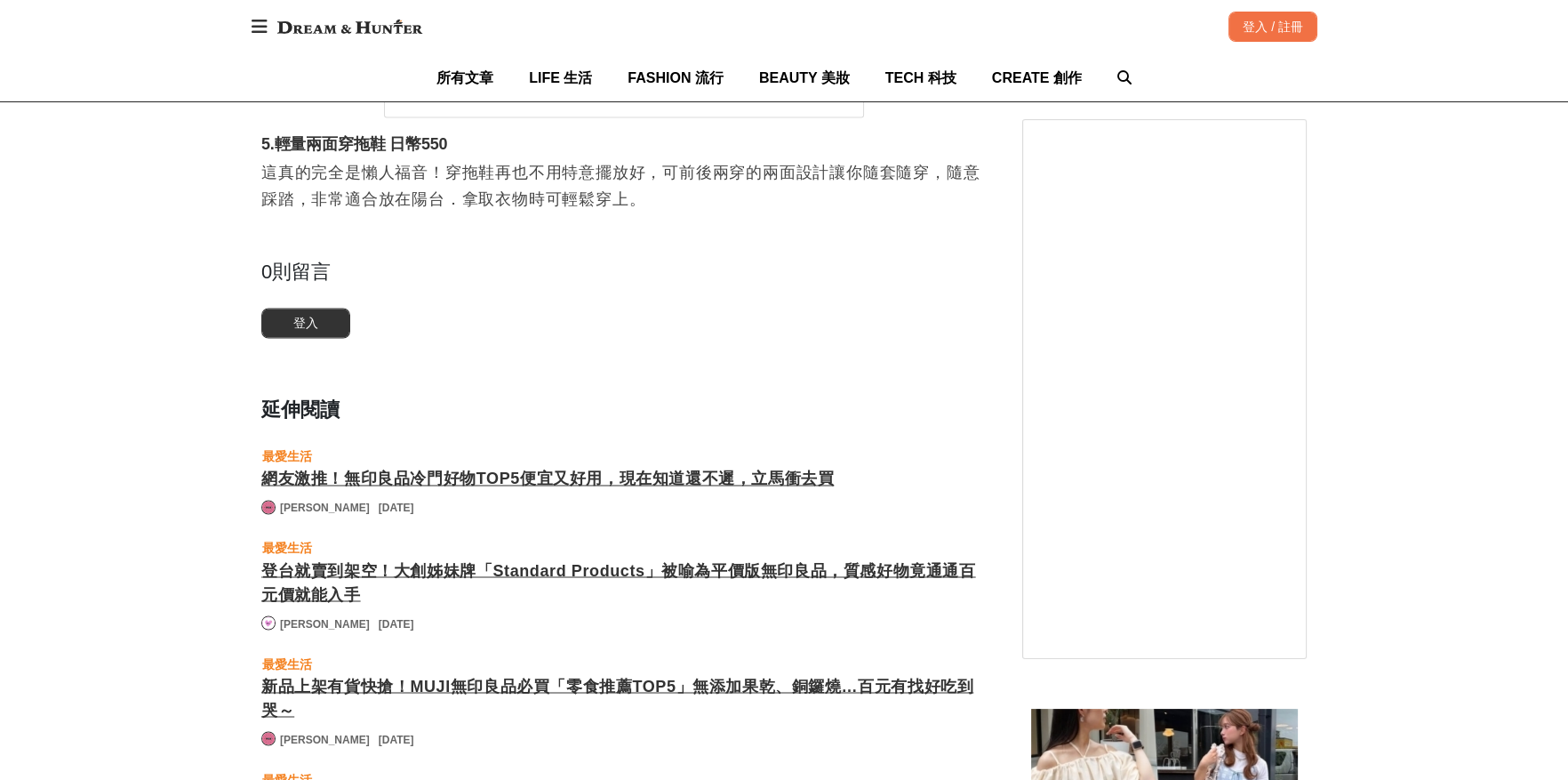
scroll to position [0, 1333]
click at [572, 472] on div "網友激推！無印良品冷門好物TOP5便宜又好用，現在知道還不遲，立馬衝去買" at bounding box center [624, 479] width 726 height 24
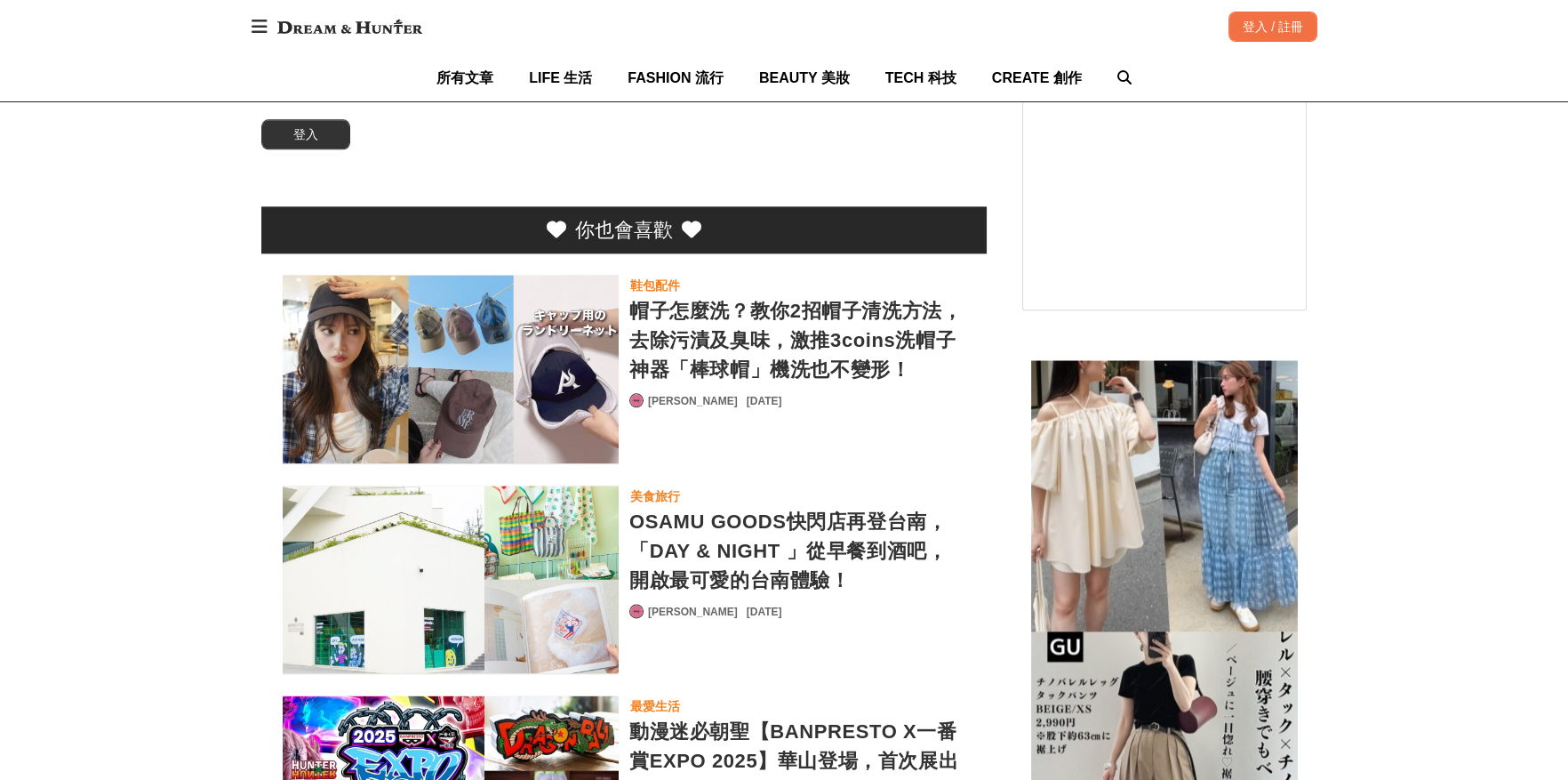
scroll to position [4536, 0]
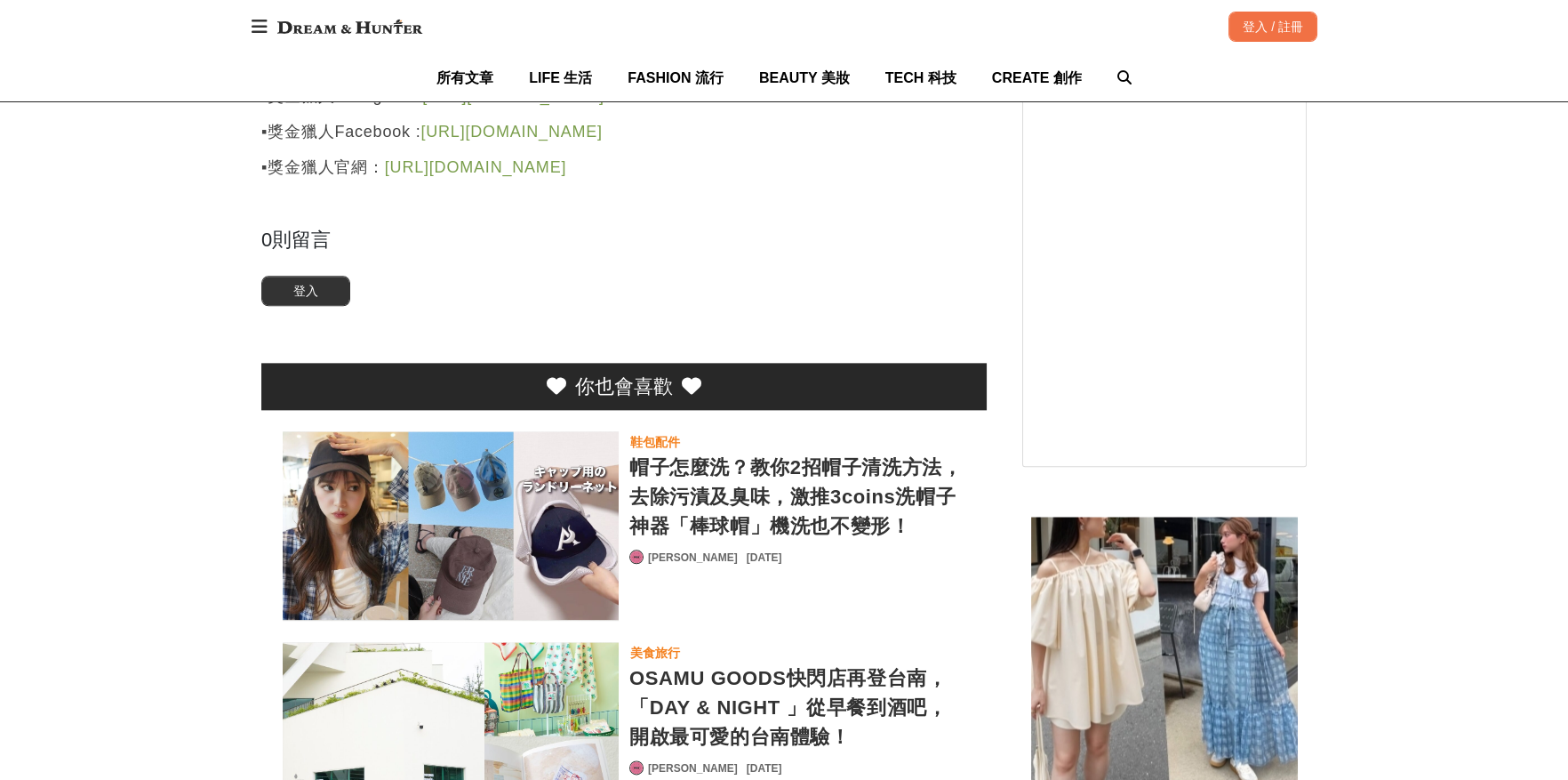
click at [866, 523] on div "帽子怎麼洗？教你2招帽子清洗方法，去除污漬及臭味，激推3coins洗帽子神器「棒球帽」機洗也不變形！" at bounding box center [797, 497] width 336 height 88
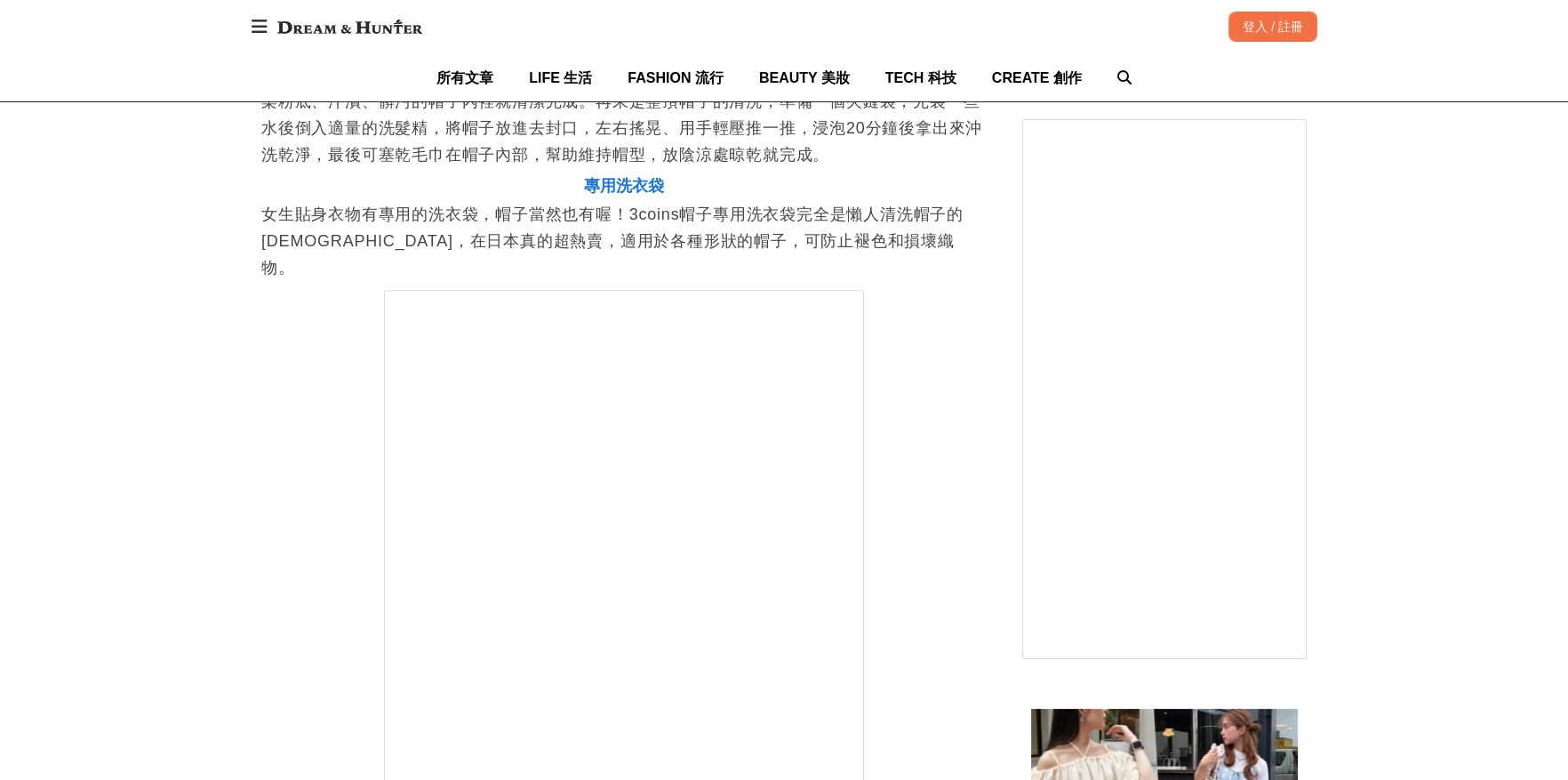
scroll to position [4269, 0]
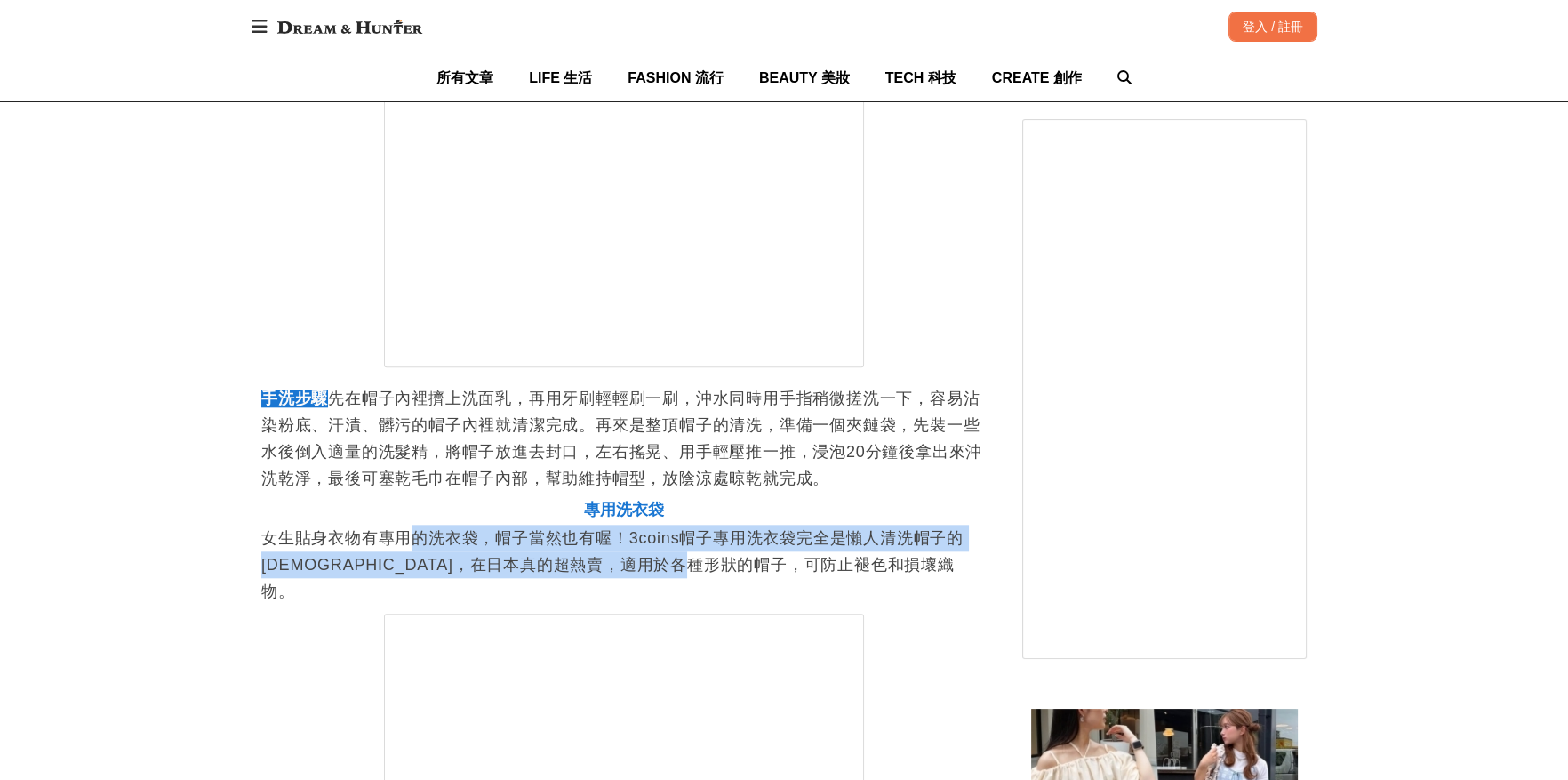
drag, startPoint x: 414, startPoint y: 529, endPoint x: 656, endPoint y: 543, distance: 242.4
click at [771, 553] on p "女生貼身衣物有專用的洗衣袋，帽子當然也有喔！3coins帽子專用洗衣袋完全是懶人清洗帽子的福音，在日本真的超熱賣，適用於各種形狀的帽子，可防止褪色和損壞織物。" at bounding box center [624, 565] width 726 height 80
click at [656, 543] on p "女生貼身衣物有專用的洗衣袋，帽子當然也有喔！3coins帽子專用洗衣袋完全是懶人清洗帽子的福音，在日本真的超熱賣，適用於各種形狀的帽子，可防止褪色和損壞織物。" at bounding box center [624, 565] width 726 height 80
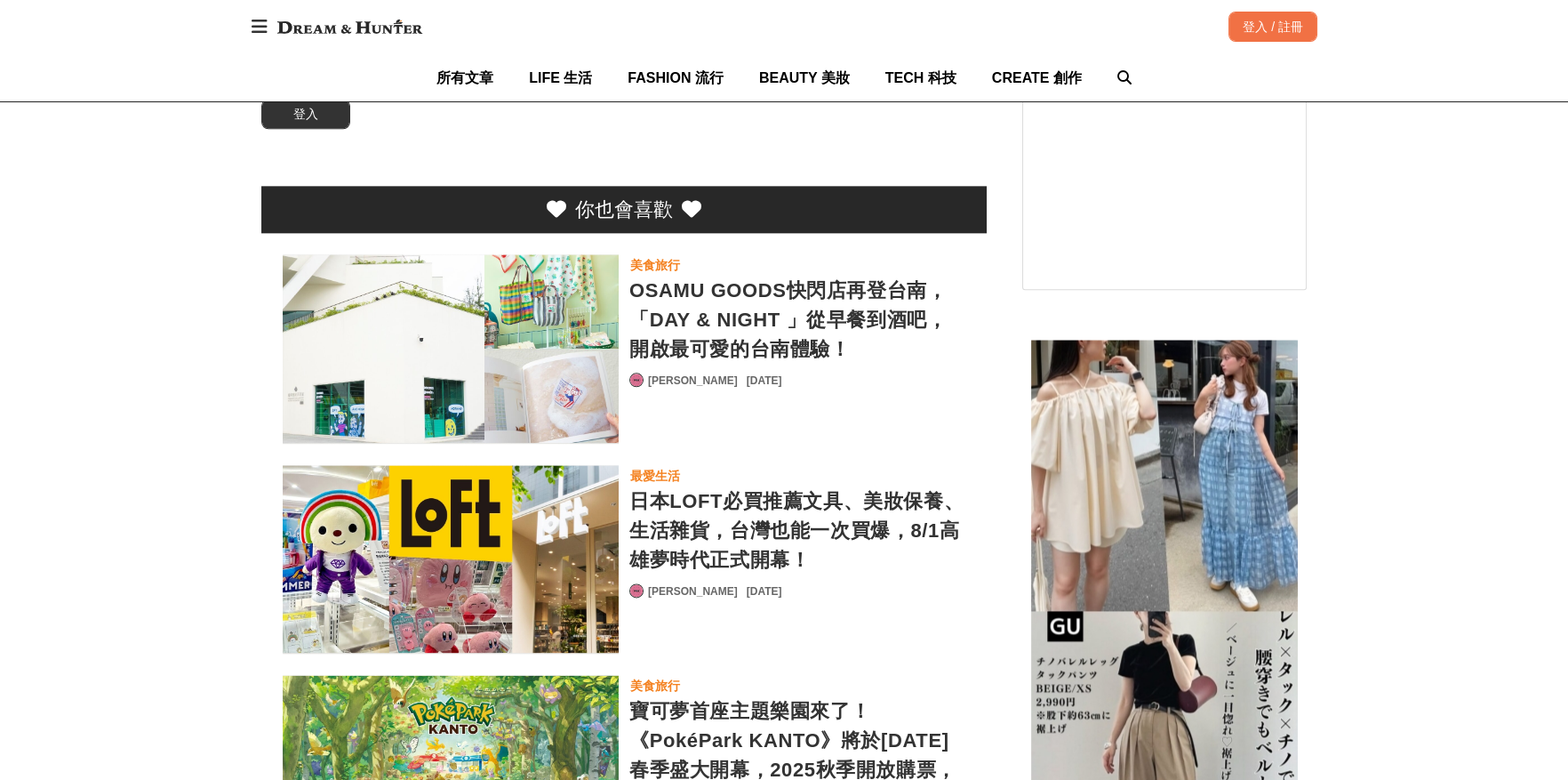
scroll to position [4713, 0]
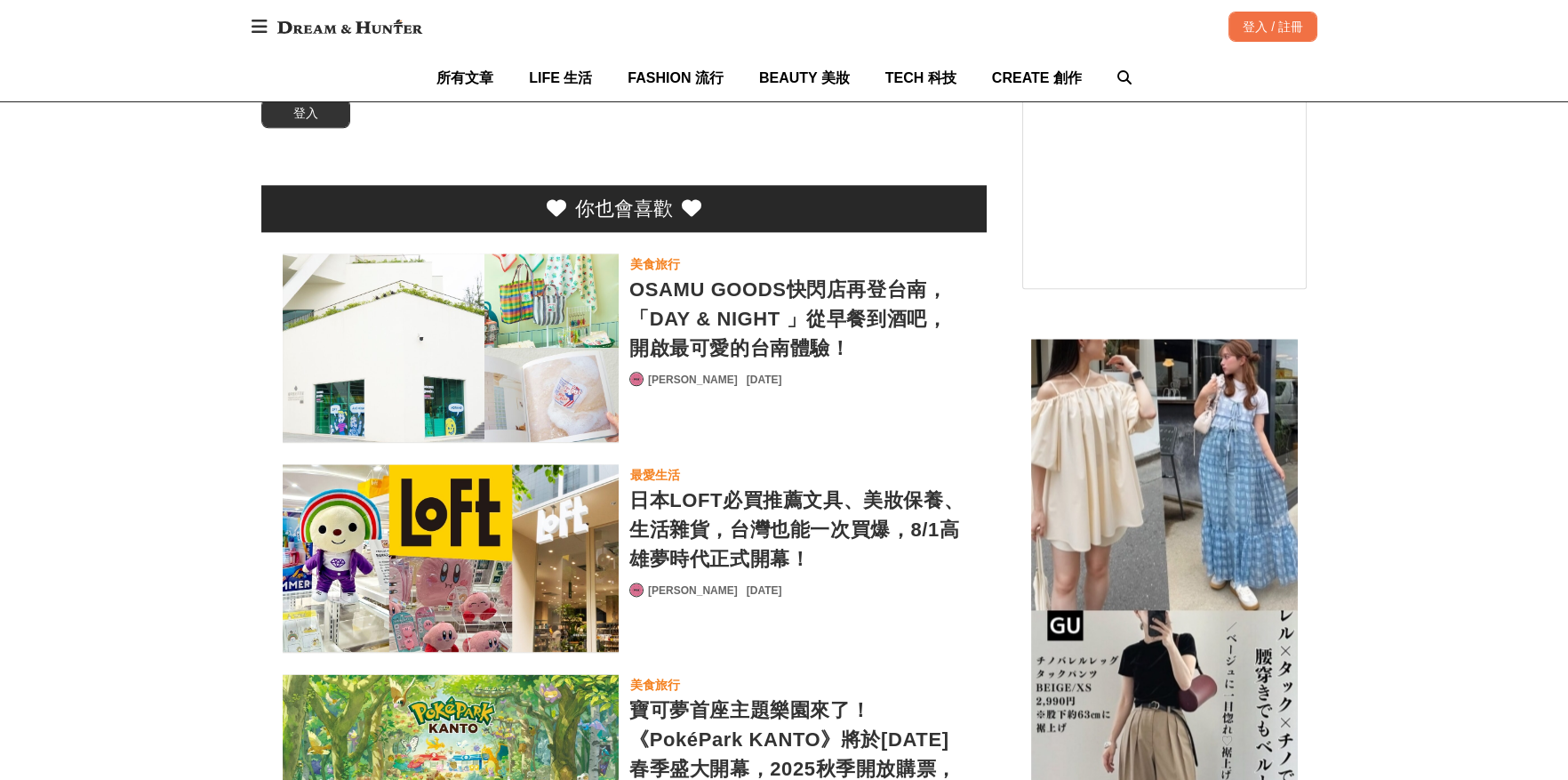
click at [724, 524] on div "日本LOFT必買推薦文具、美妝保養、生活雜貨，台灣也能一次買爆，8/1高雄夢時代正式開幕！" at bounding box center [797, 530] width 336 height 88
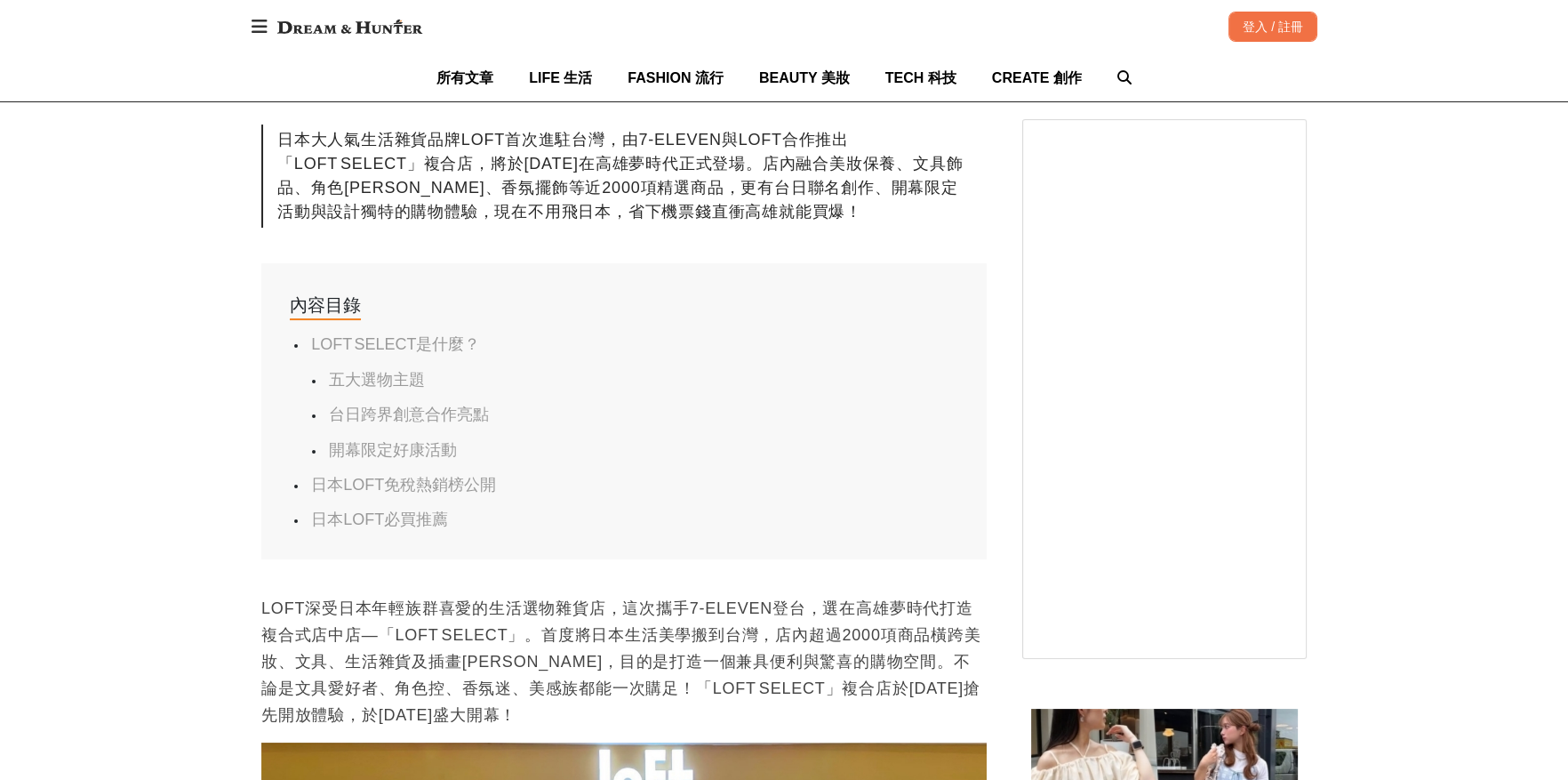
scroll to position [0, 725]
click at [375, 518] on link "日本LOFT必買推薦" at bounding box center [379, 519] width 137 height 18
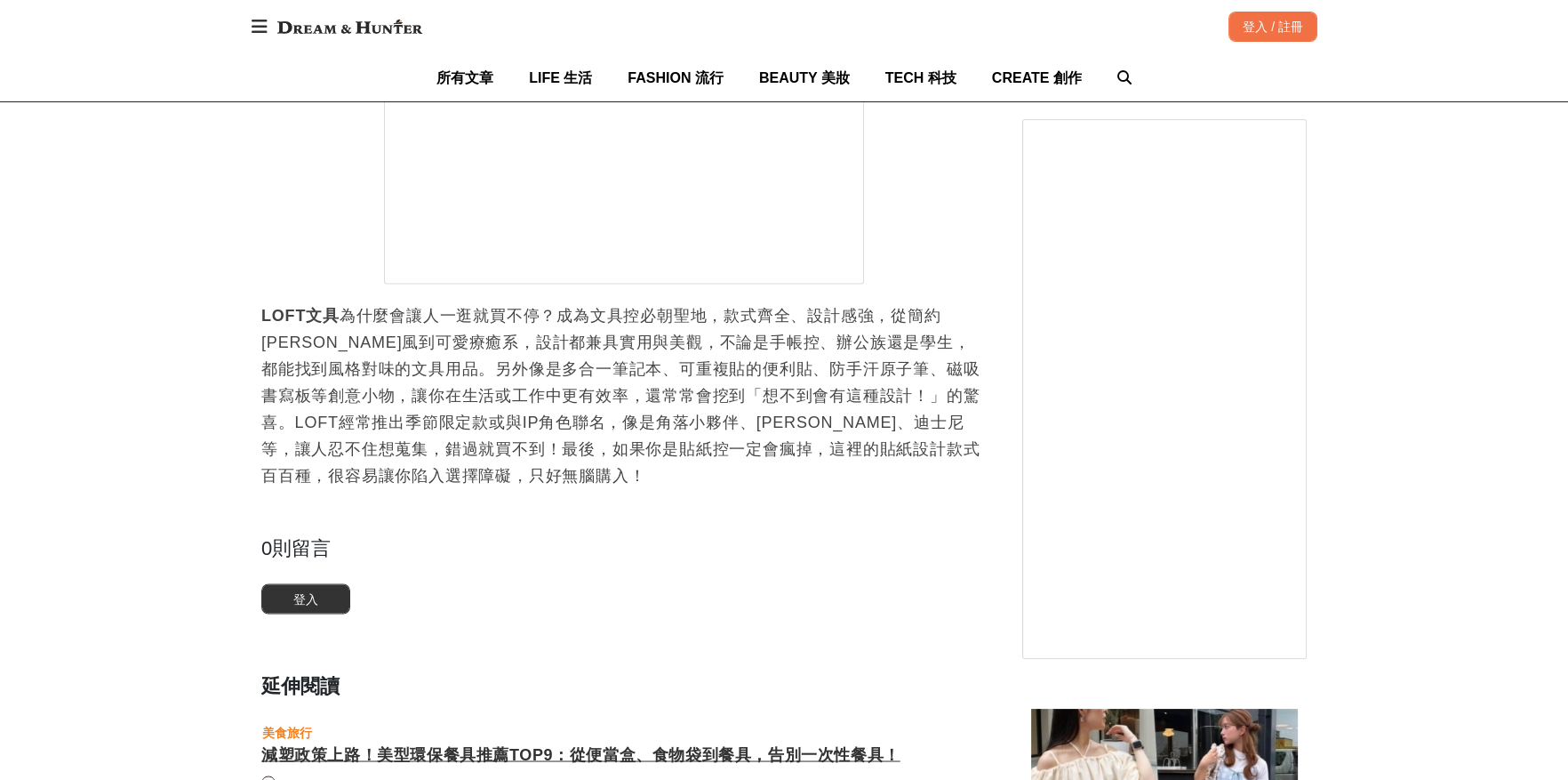
scroll to position [0, 2900]
click at [671, 743] on div "減塑政策上路！美型環保餐具推薦TOP9：從便當盒、食物袋到餐具，告別一次性餐具！" at bounding box center [624, 755] width 726 height 24
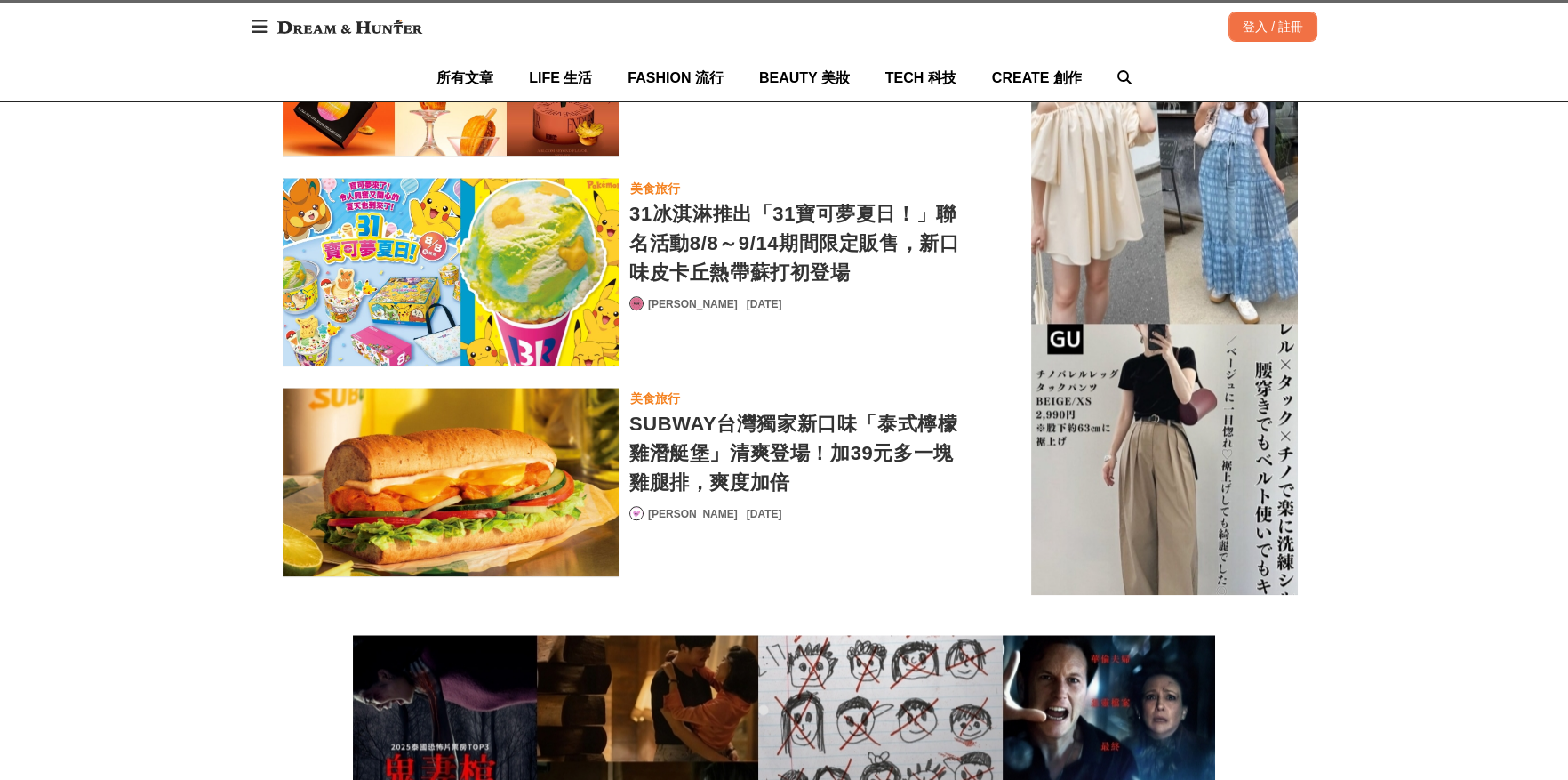
scroll to position [4269, 0]
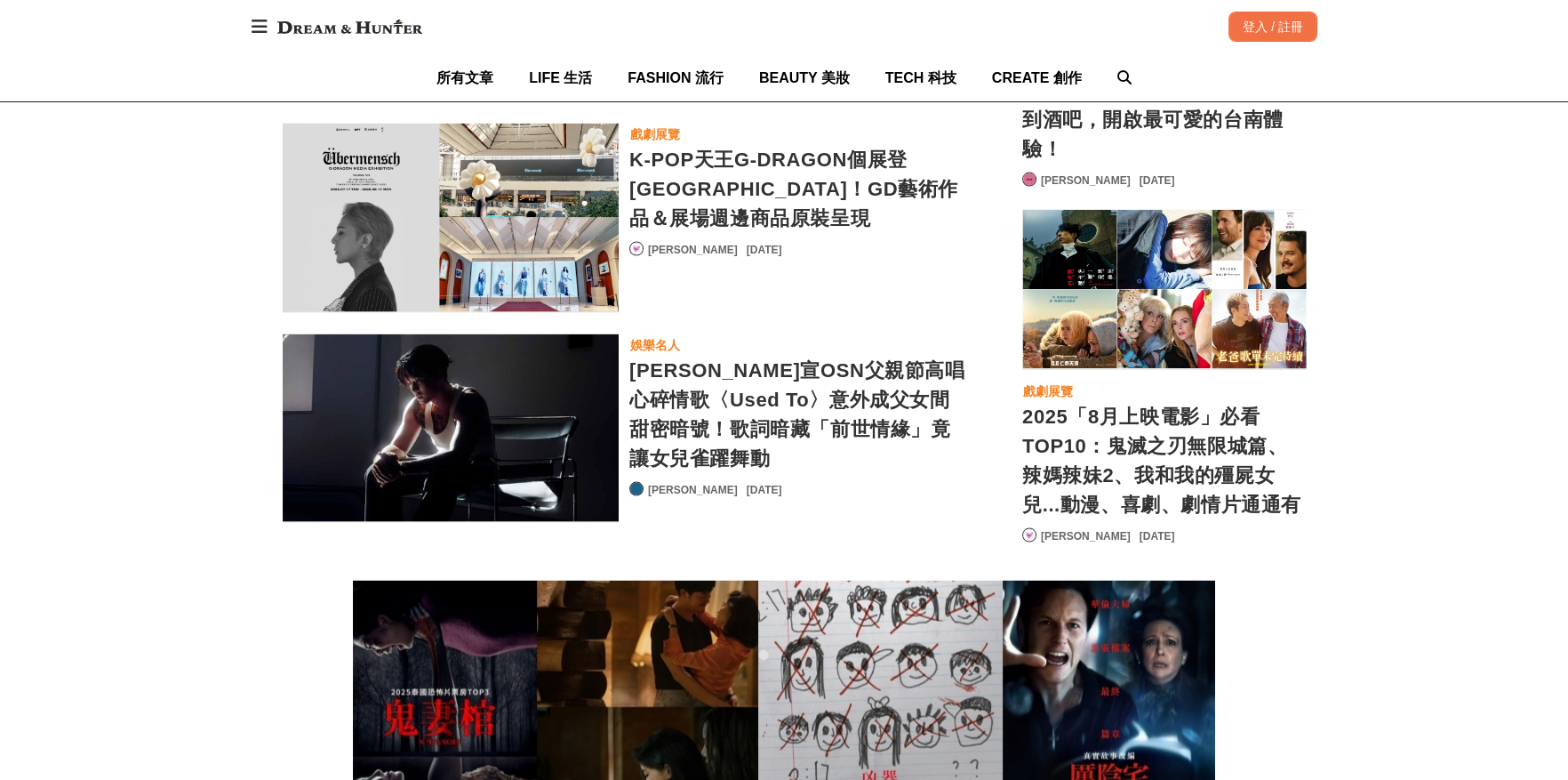
scroll to position [8360, 0]
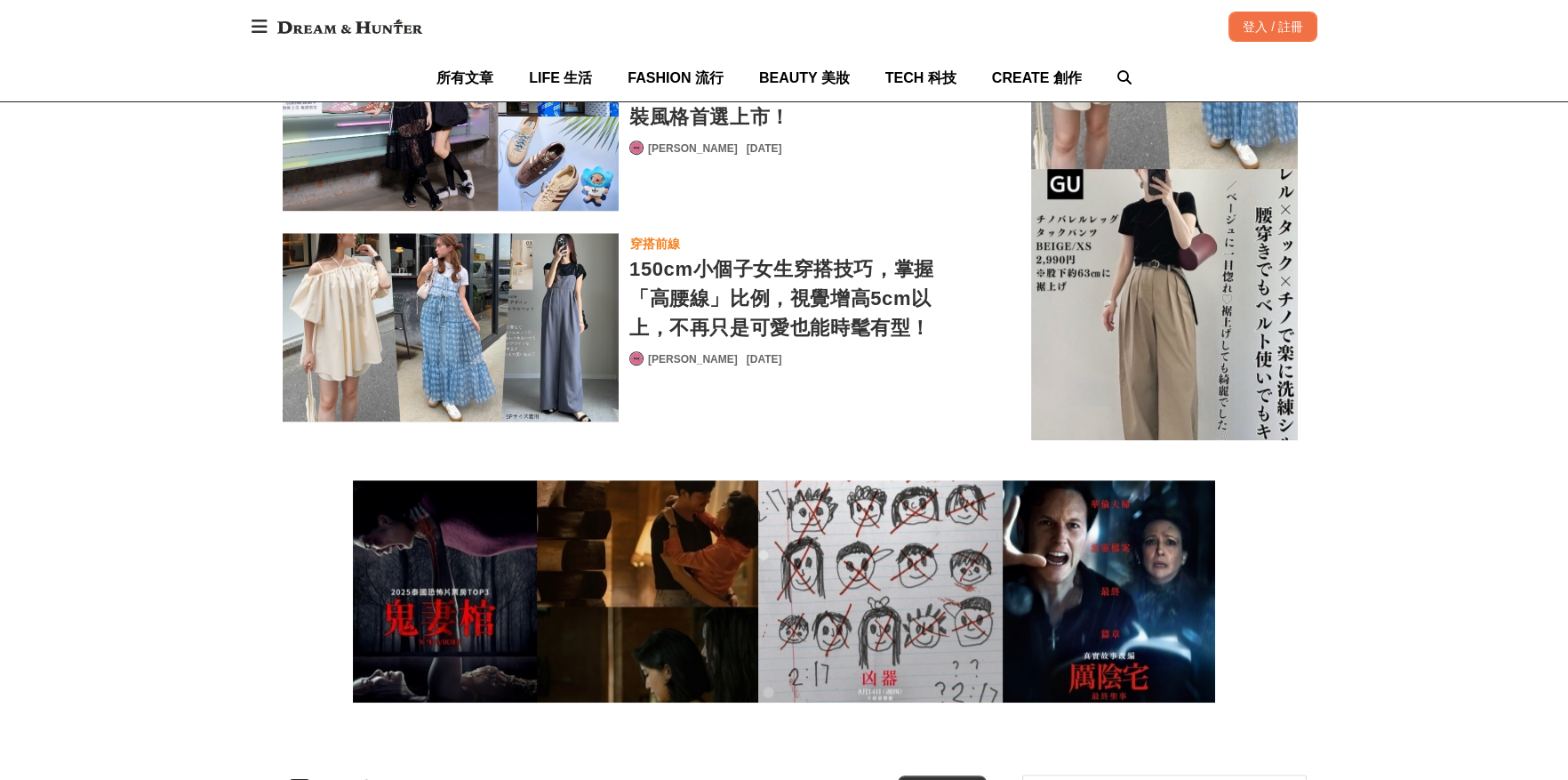
click at [711, 283] on div "150cm小個子女生穿搭技巧，掌握「高腰線」比例，視覺增高5cm以上，不再只是可愛也能時髦有型！" at bounding box center [797, 298] width 336 height 88
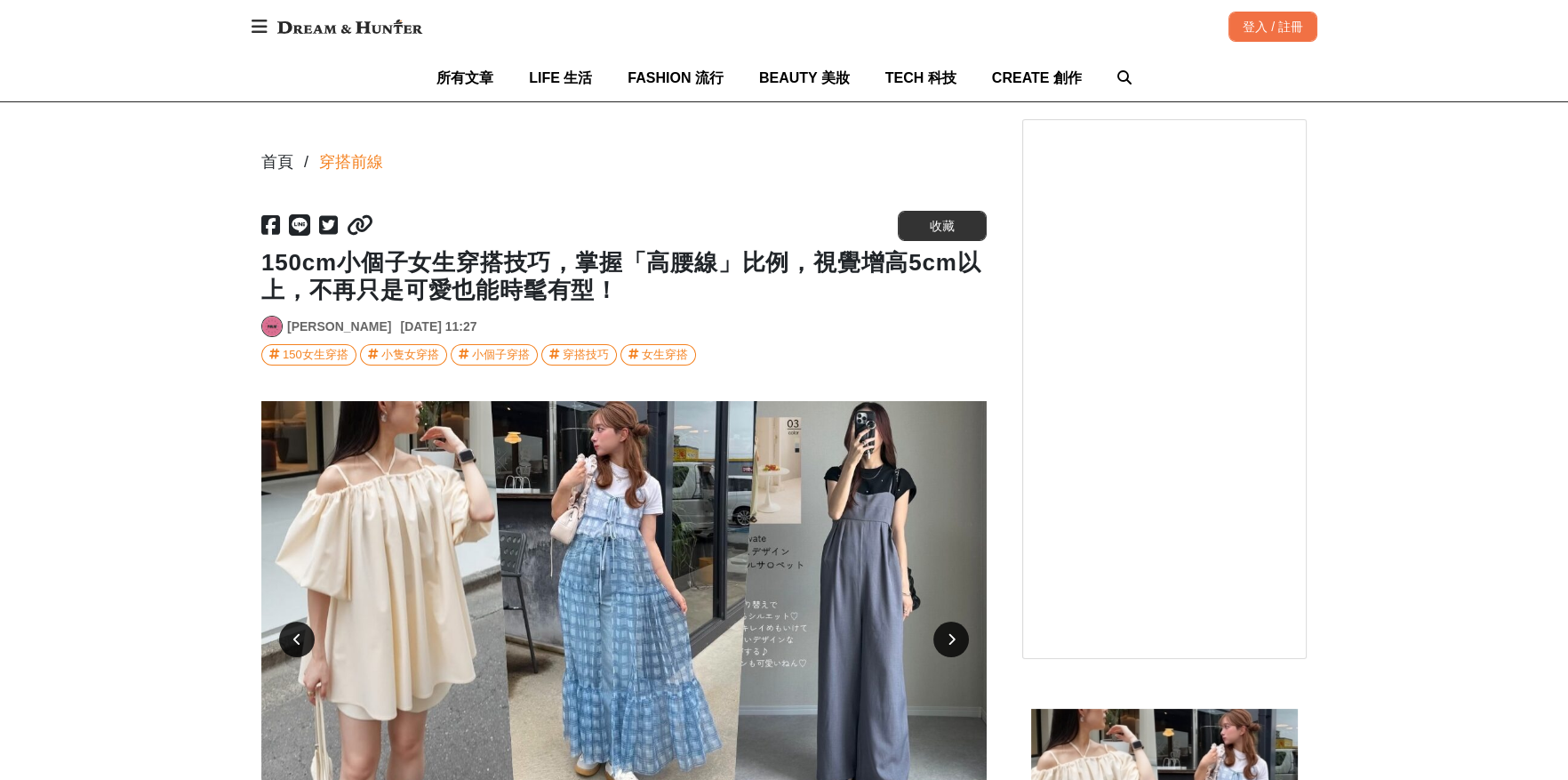
scroll to position [444, 0]
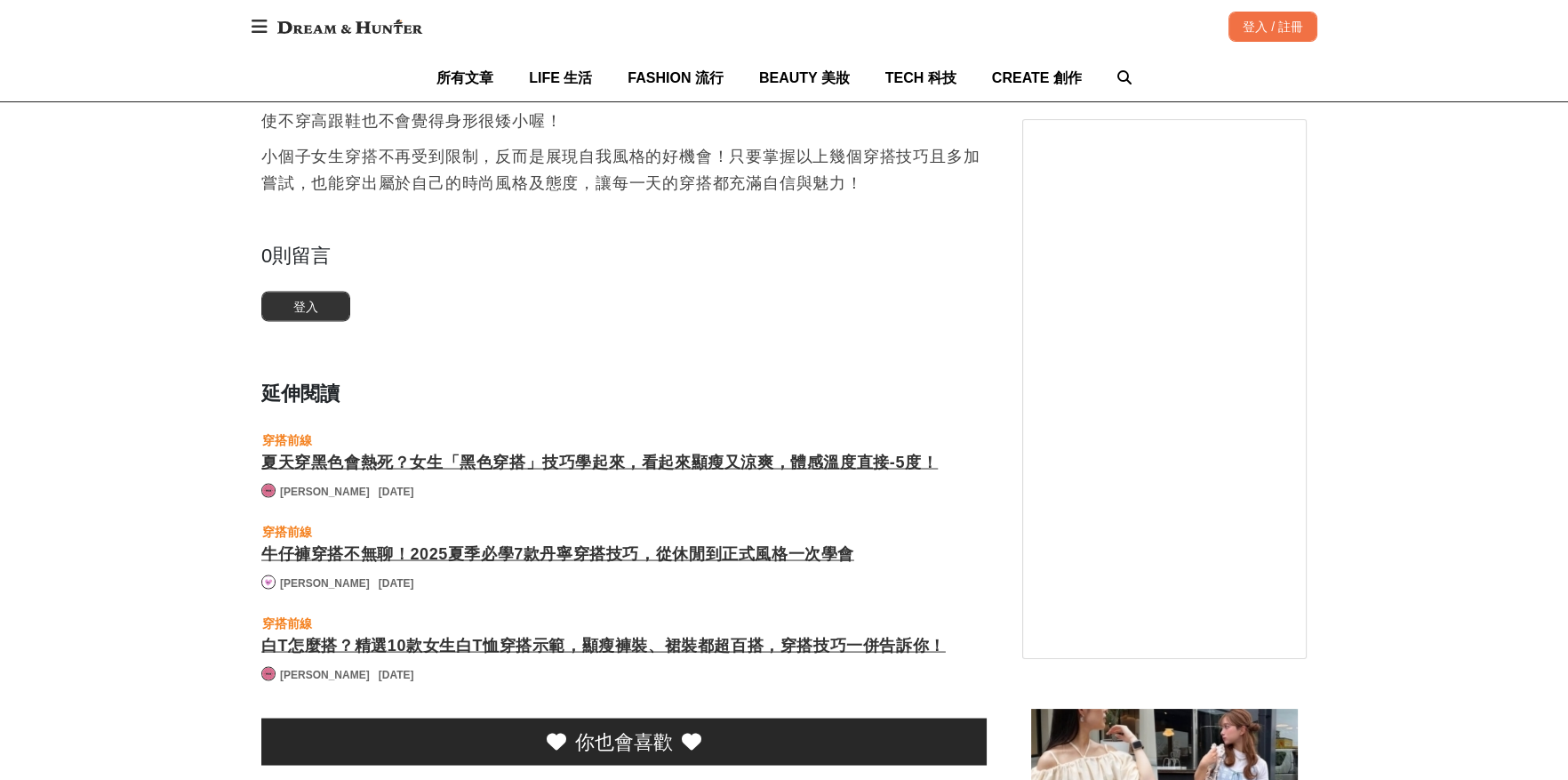
click at [494, 454] on div "夏天穿黑色會熱死？女生「黑色穿搭」技巧學起來，看起來顯瘦又涼爽，體感溫度直接-5度！" at bounding box center [624, 463] width 726 height 24
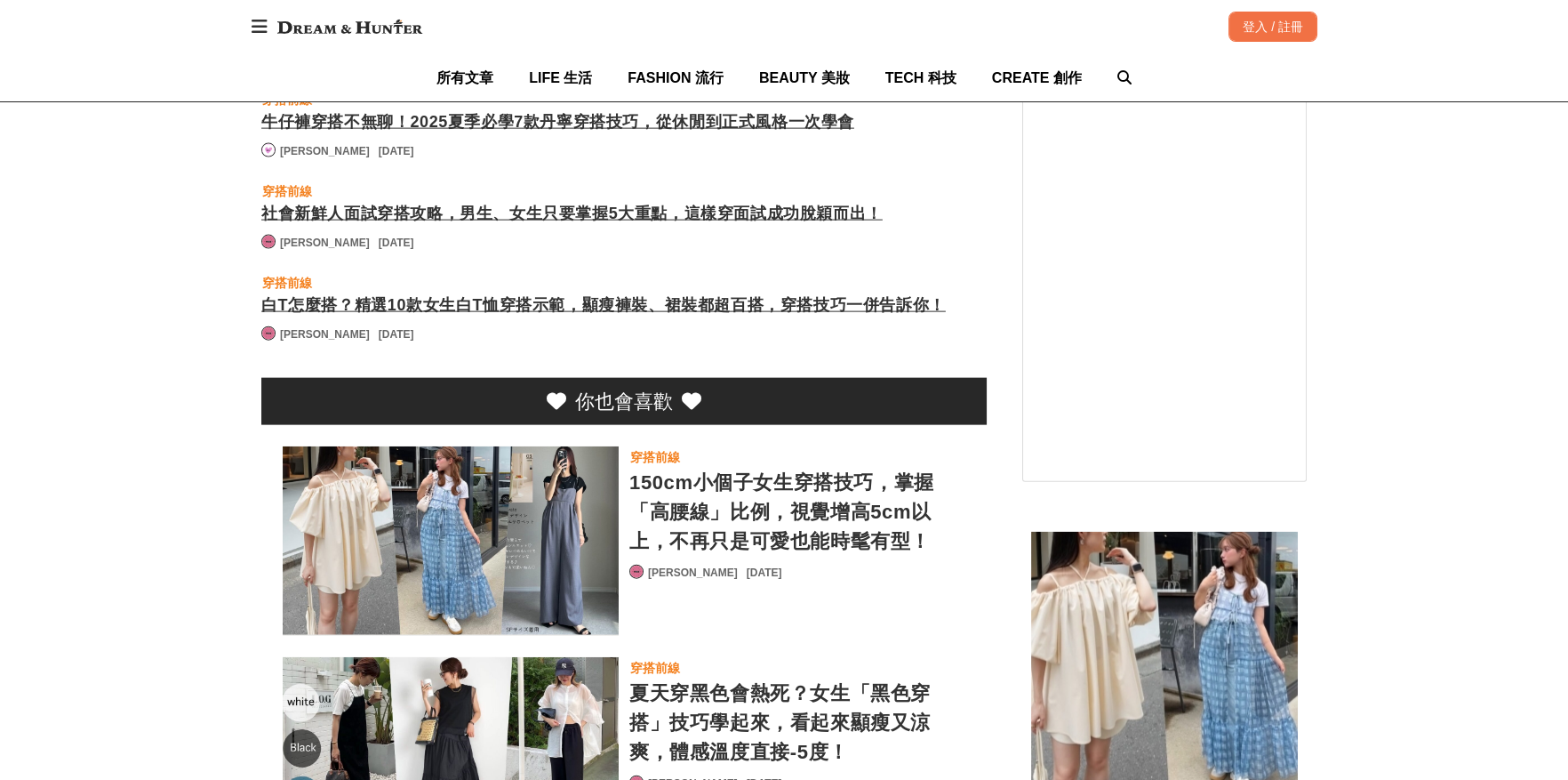
click at [551, 311] on div "白T怎麼搭？精選10款女生白T恤穿搭示範，顯瘦褲裝、裙裝都超百搭，穿搭技巧一併告訴你！" at bounding box center [624, 305] width 726 height 24
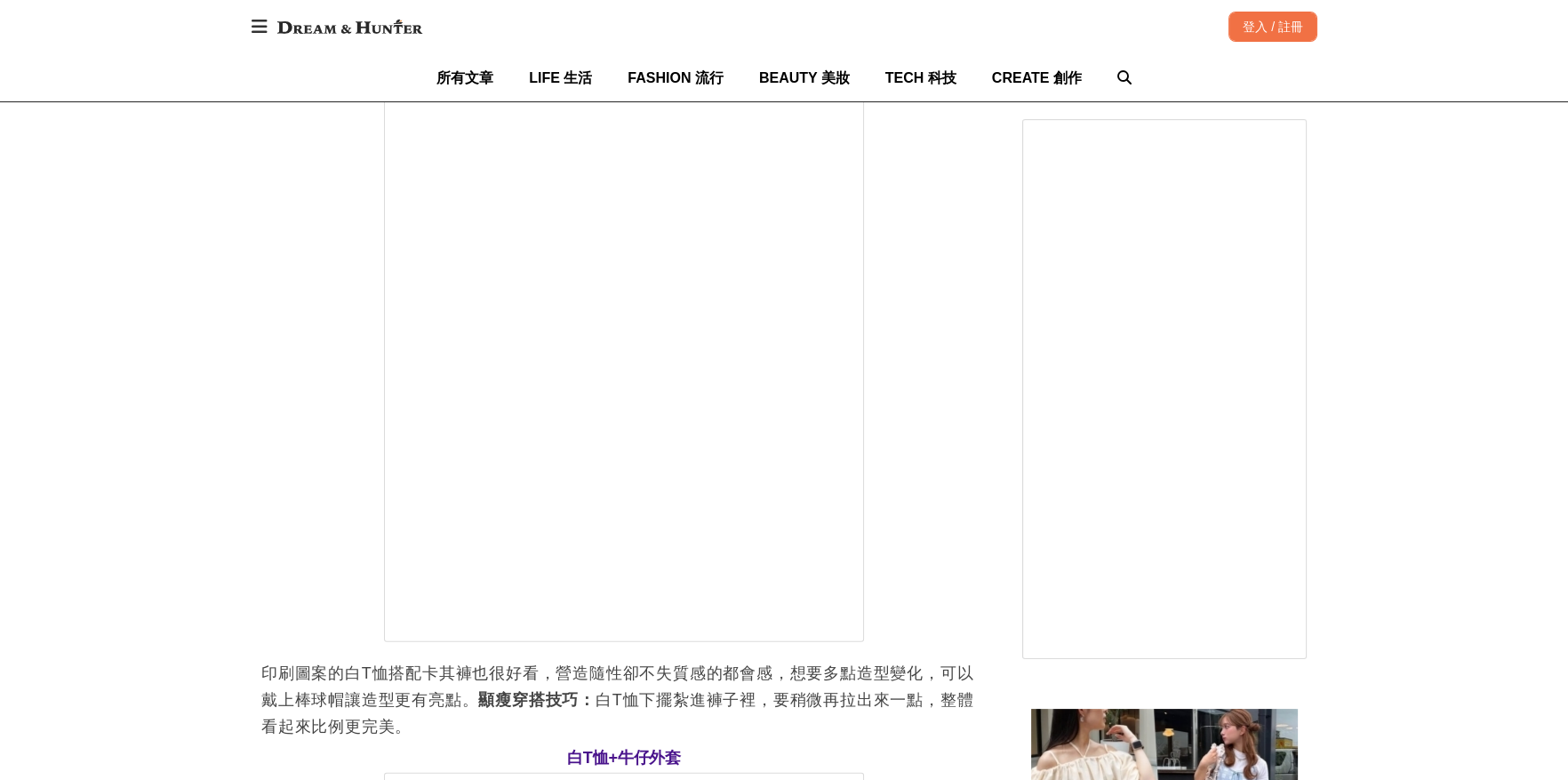
scroll to position [0, 1562]
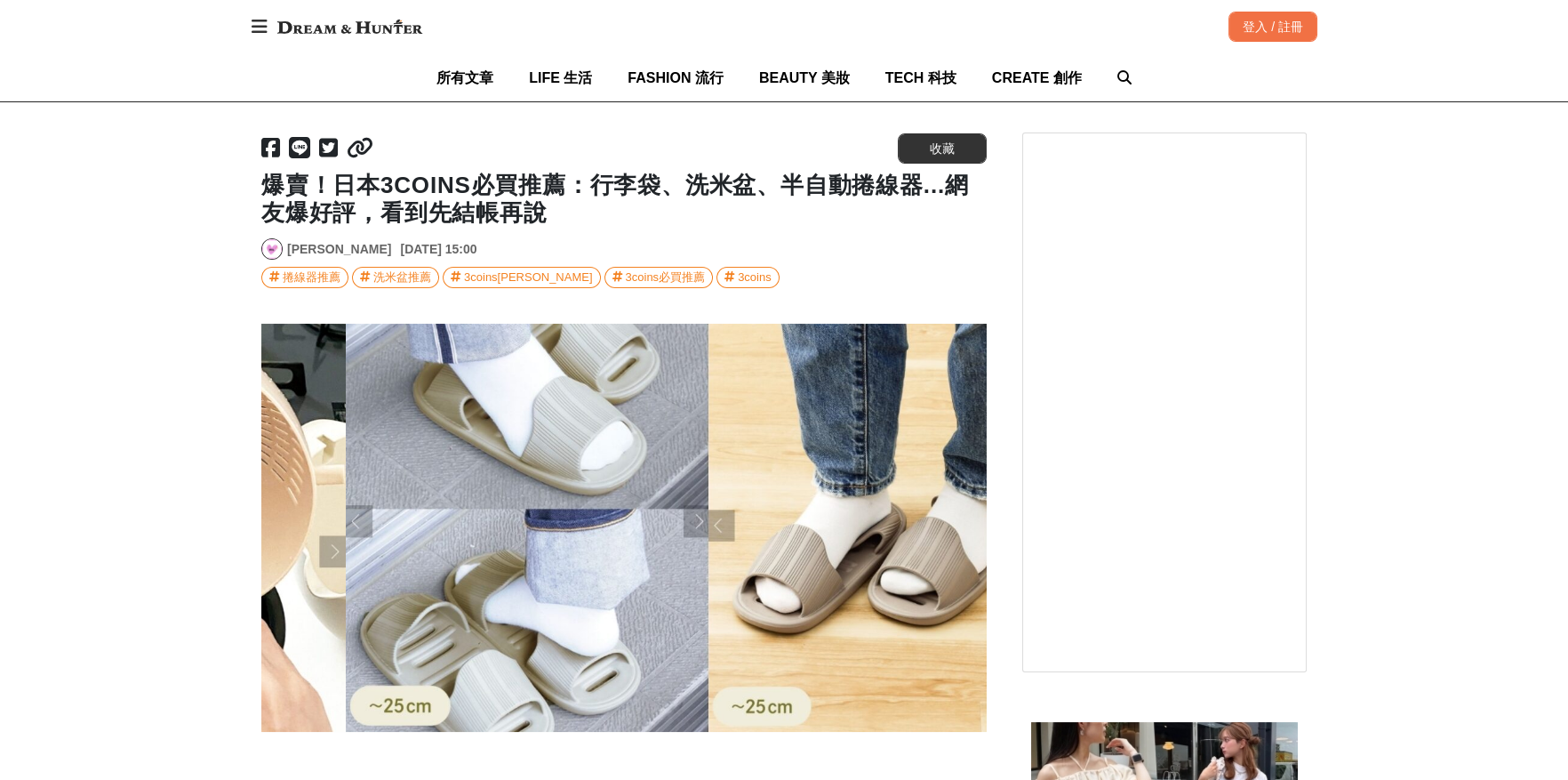
scroll to position [0, 2176]
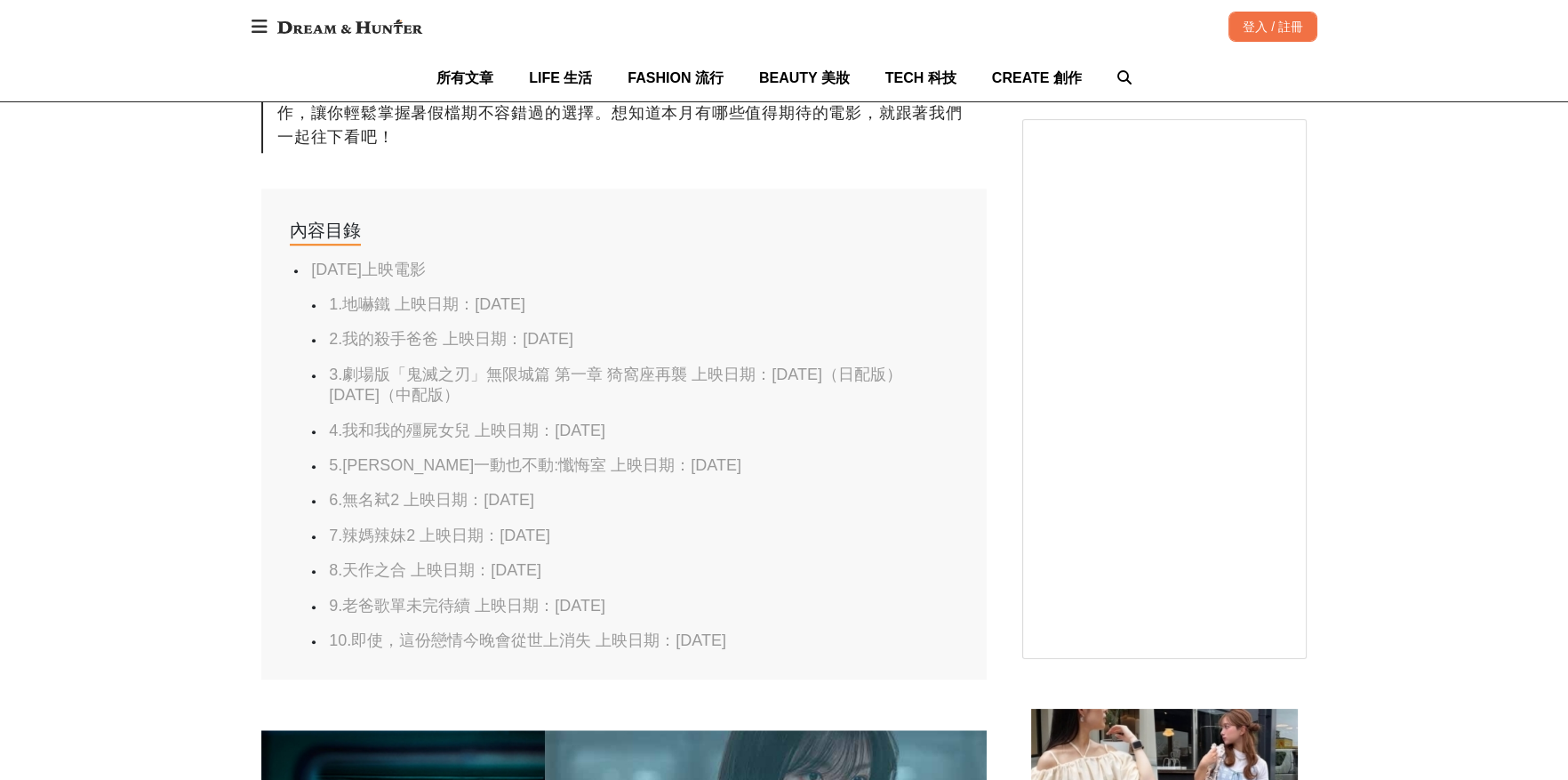
click at [475, 544] on link "7.辣媽辣妹2 上映日期：[DATE]" at bounding box center [439, 535] width 221 height 18
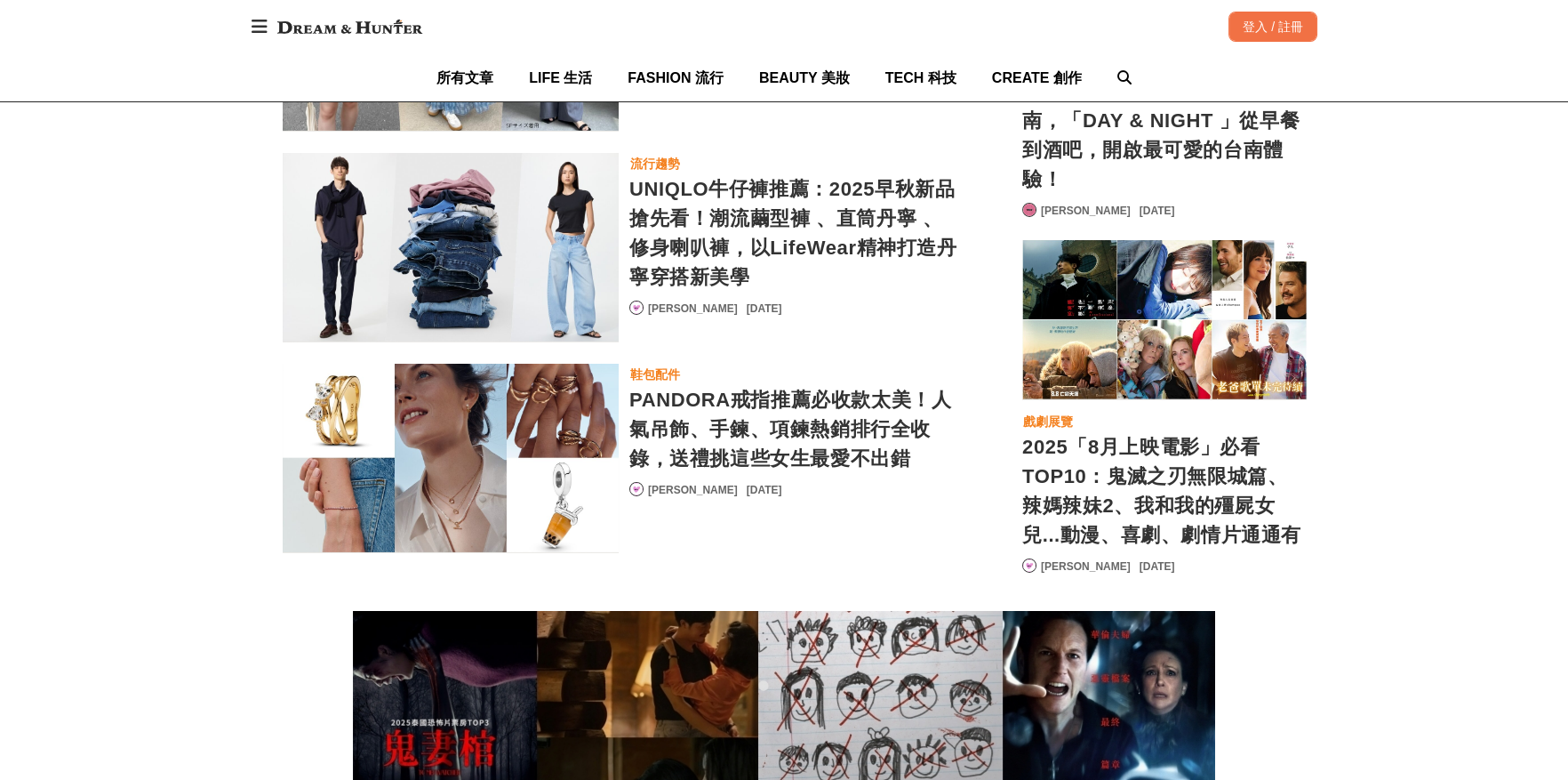
scroll to position [0, 12]
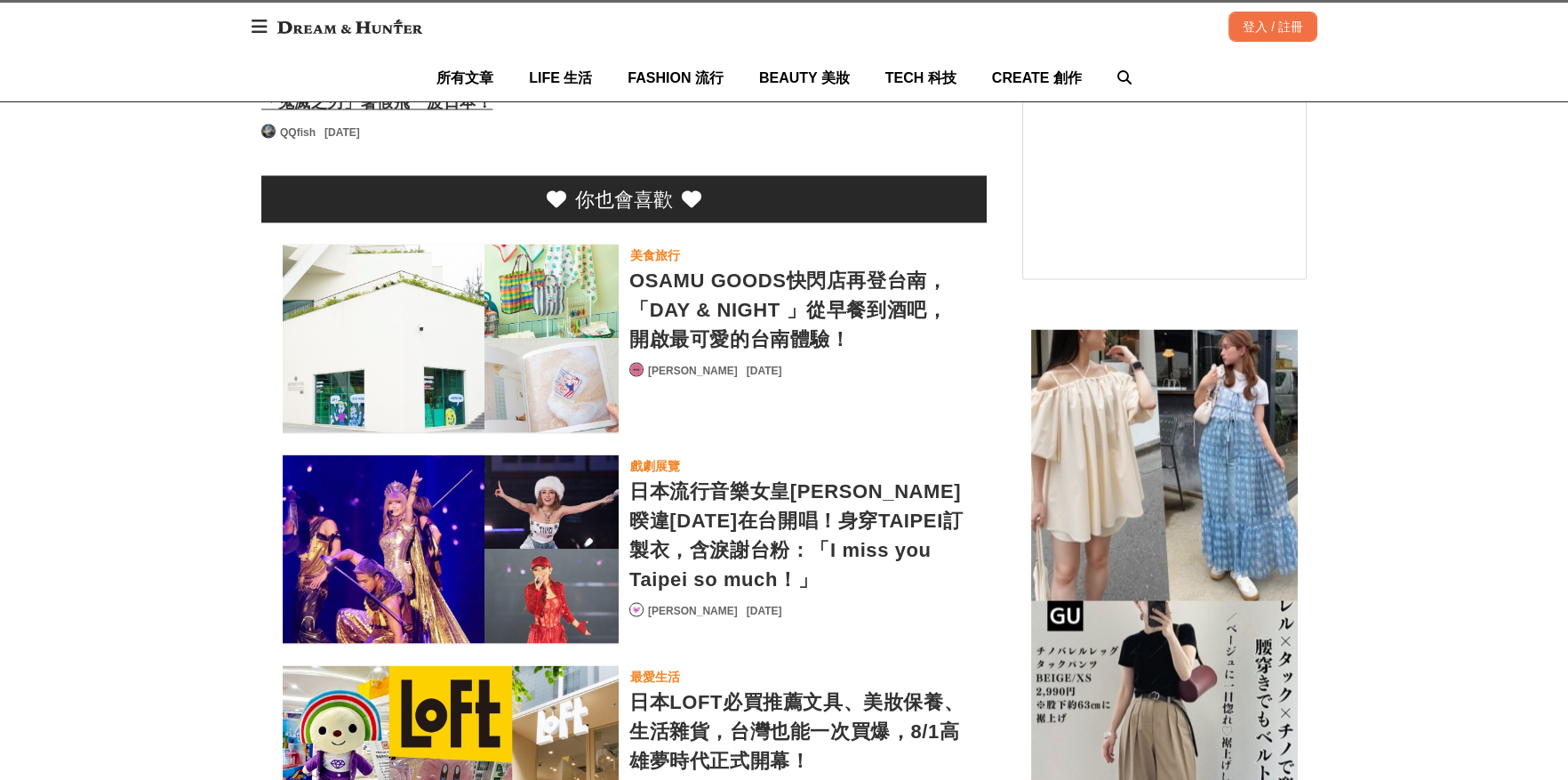
scroll to position [63532, 0]
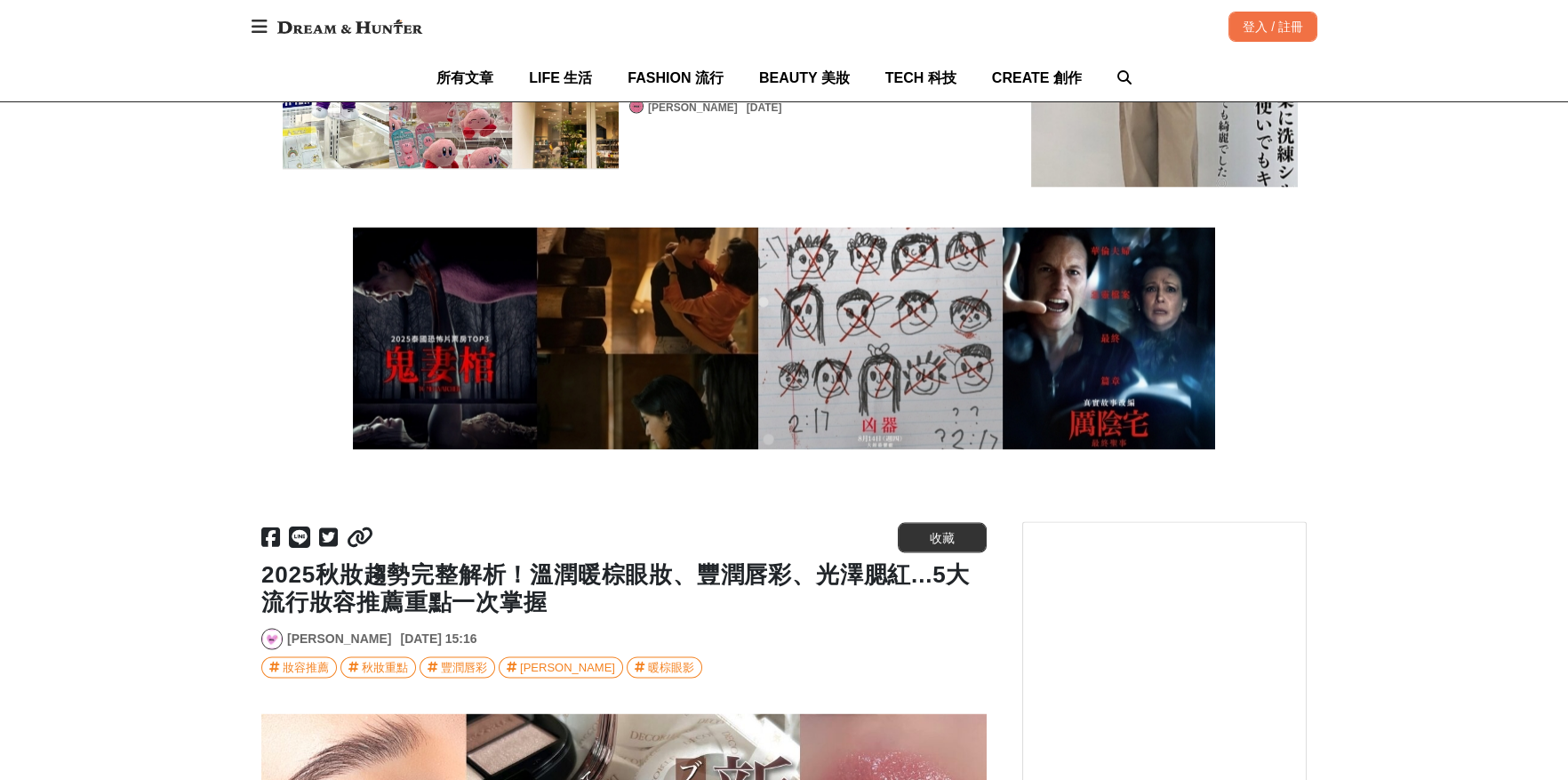
click at [801, 239] on img at bounding box center [784, 339] width 862 height 222
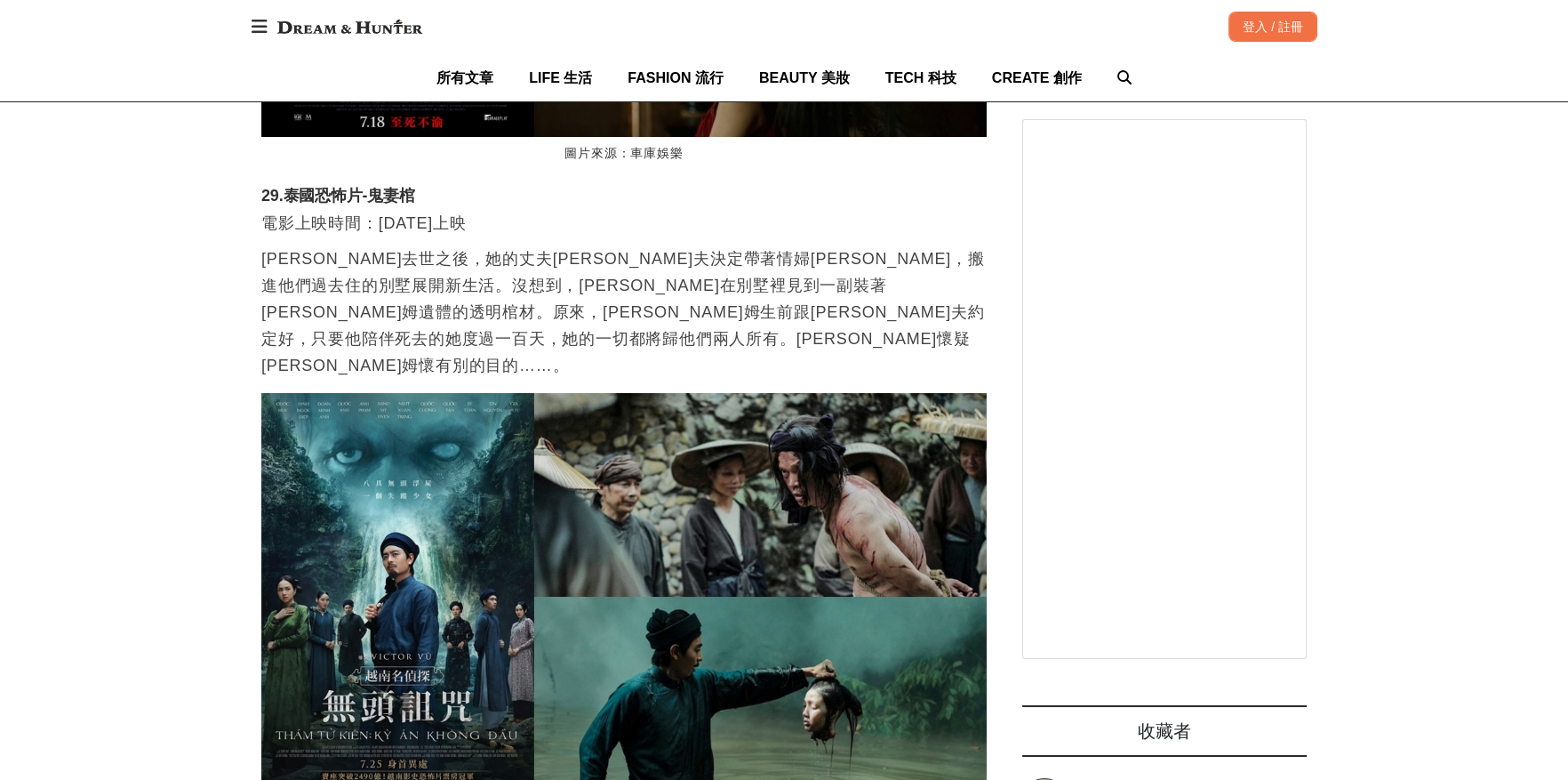
scroll to position [0, 2896]
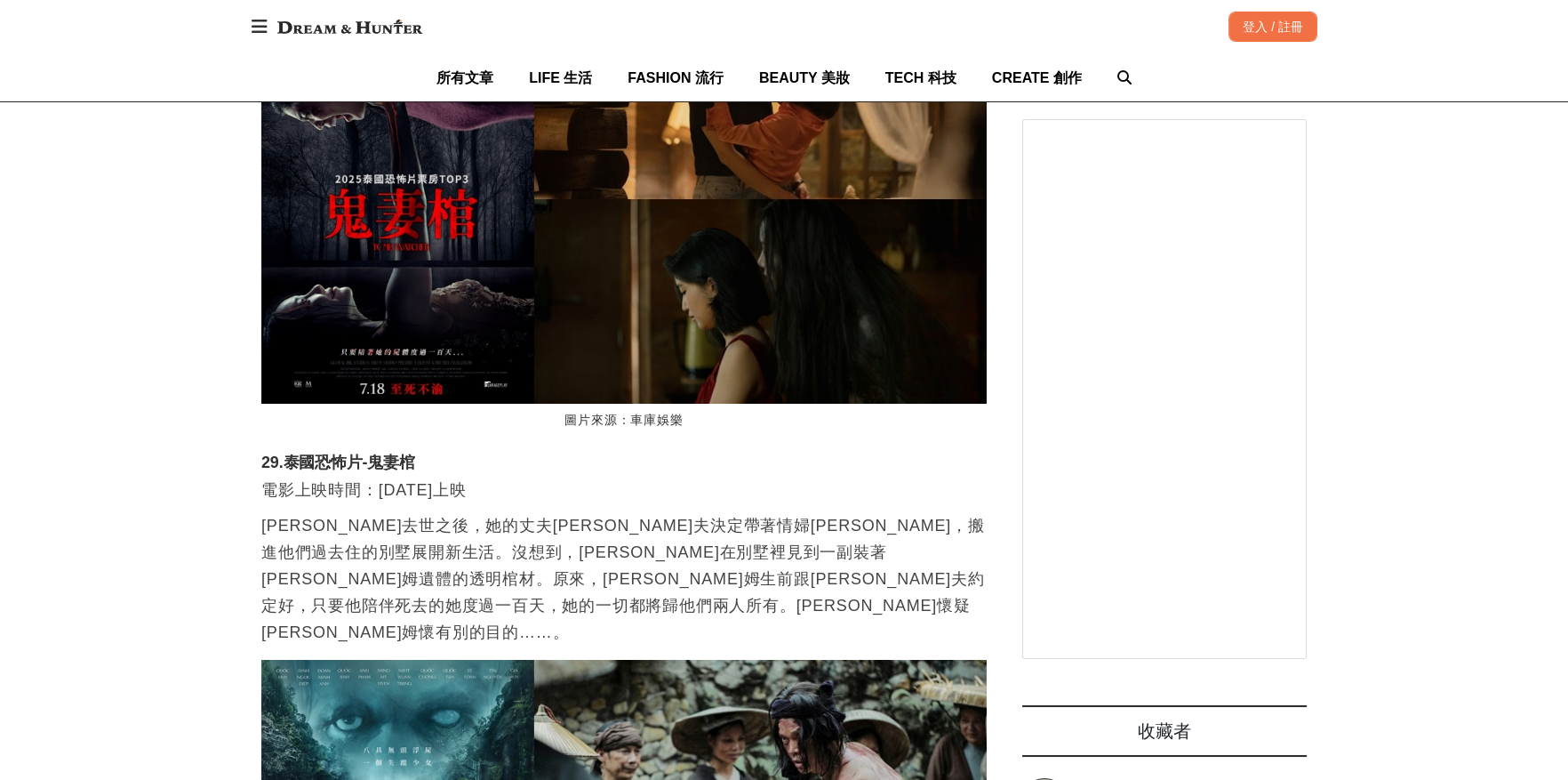
drag, startPoint x: 281, startPoint y: 647, endPoint x: 521, endPoint y: 651, distance: 240.0
